Goal: Submit feedback/report problem: Submit feedback/report problem

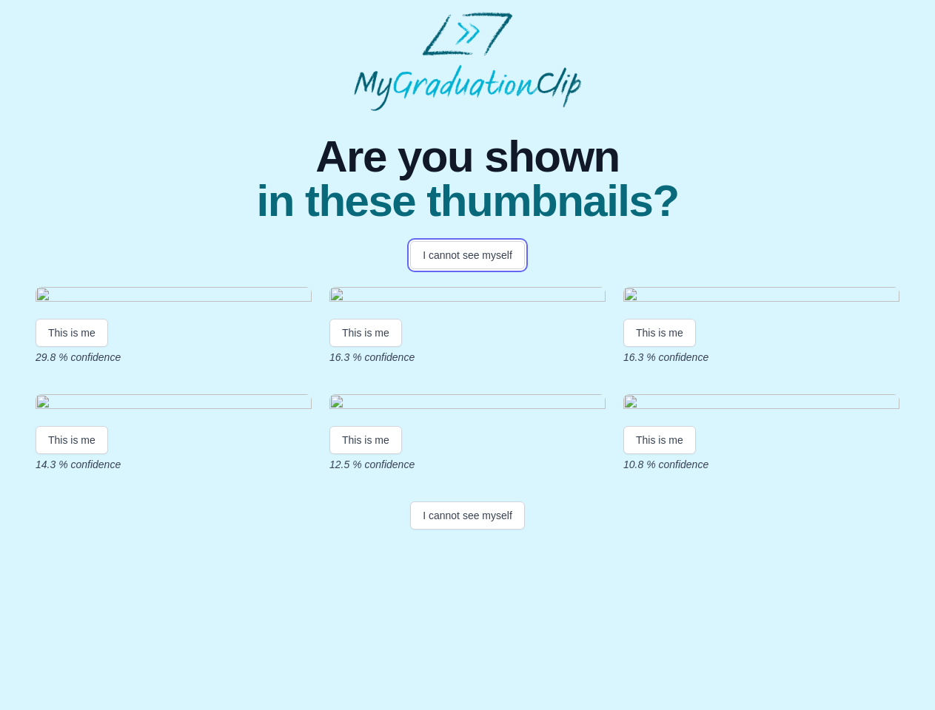
click at [467, 255] on button "I cannot see myself" at bounding box center [467, 255] width 115 height 28
click at [72, 466] on html "Are you shown in these thumbnails? I cannot see myself This is me 29.8 % confid…" at bounding box center [467, 274] width 935 height 548
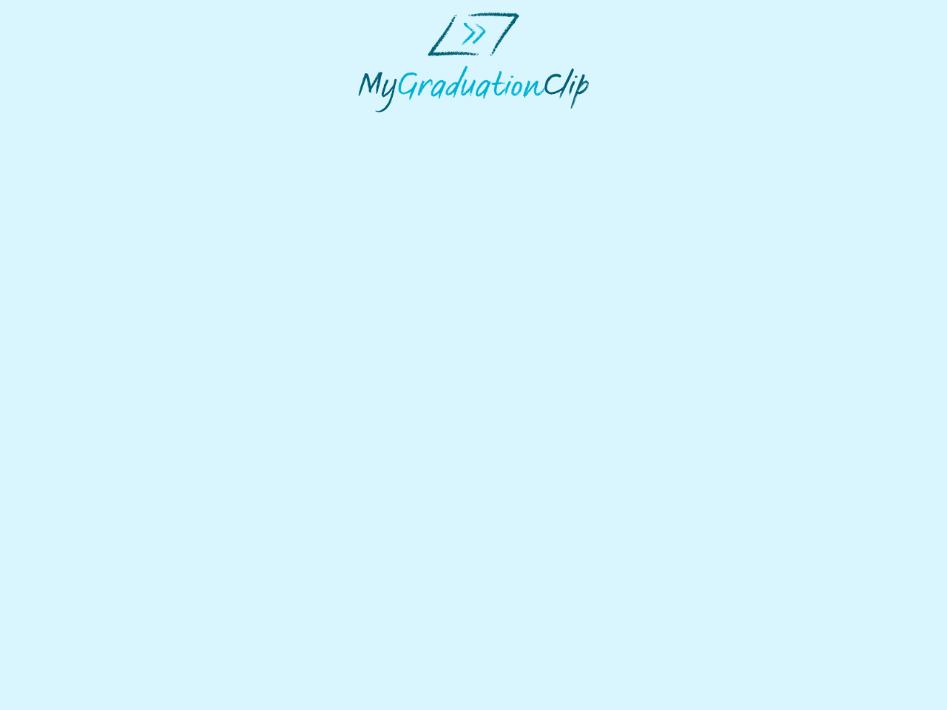
click at [368, 124] on html at bounding box center [473, 62] width 947 height 124
click at [663, 124] on html at bounding box center [473, 62] width 947 height 124
click at [72, 124] on html at bounding box center [473, 62] width 947 height 124
click at [368, 124] on html at bounding box center [473, 62] width 947 height 124
click at [663, 124] on html at bounding box center [473, 62] width 947 height 124
